Goal: Task Accomplishment & Management: Use online tool/utility

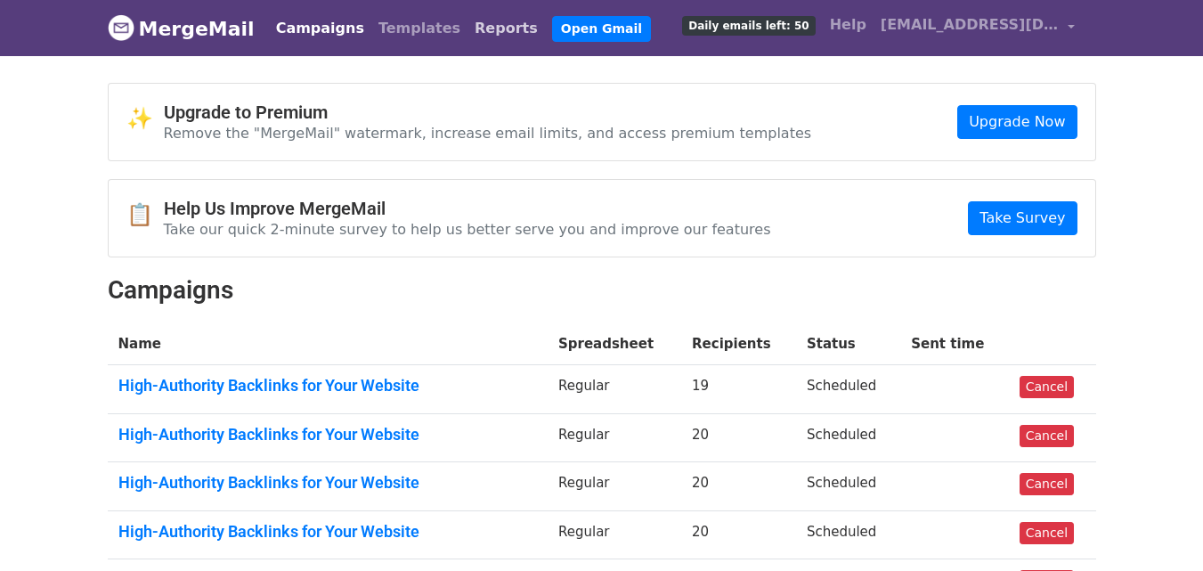
click at [467, 26] on link "Reports" at bounding box center [505, 29] width 77 height 36
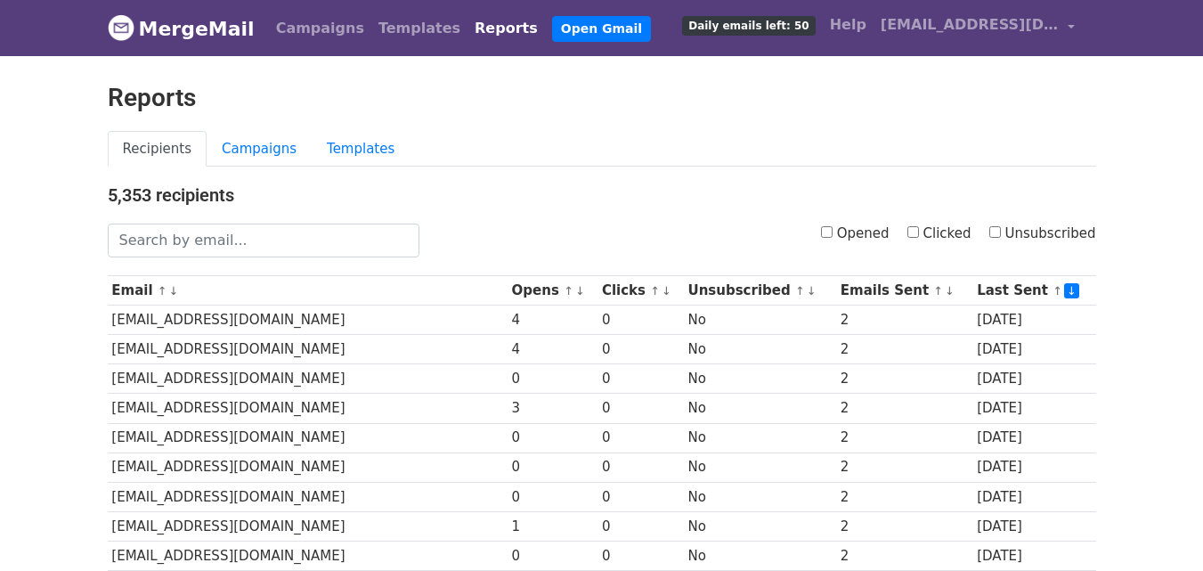
click at [833, 231] on input "Opened" at bounding box center [827, 232] width 12 height 12
checkbox input "true"
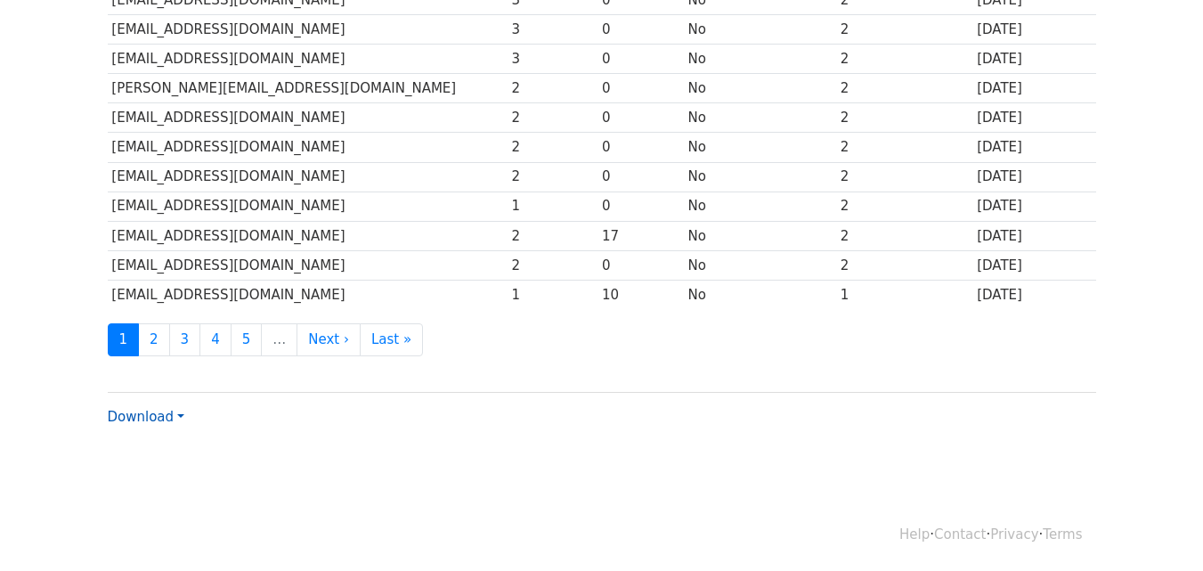
click at [146, 416] on link "Download" at bounding box center [146, 417] width 77 height 16
click at [155, 442] on link "CSV" at bounding box center [179, 450] width 141 height 28
